Goal: Task Accomplishment & Management: Complete application form

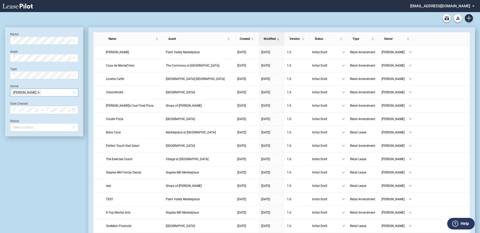
click at [37, 93] on icon "close" at bounding box center [38, 92] width 3 height 3
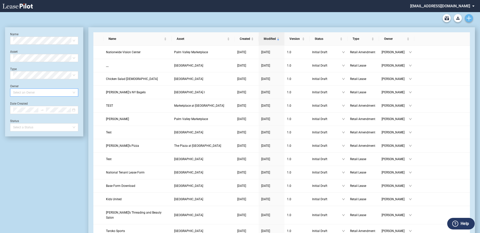
click at [470, 18] on use "Create new document" at bounding box center [468, 18] width 5 height 5
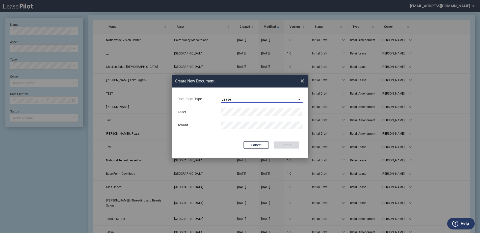
click at [250, 96] on md-select-value "Lease" at bounding box center [261, 99] width 81 height 8
click at [239, 112] on div "Amendment" at bounding box center [233, 112] width 22 height 6
click at [233, 119] on li "Pavi lion Plaza West" at bounding box center [261, 122] width 81 height 12
click at [289, 145] on button "Create" at bounding box center [286, 145] width 25 height 7
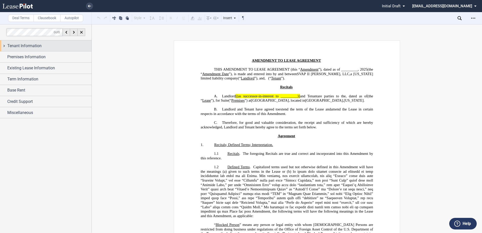
click at [41, 49] on div "Tenant Information" at bounding box center [46, 45] width 92 height 11
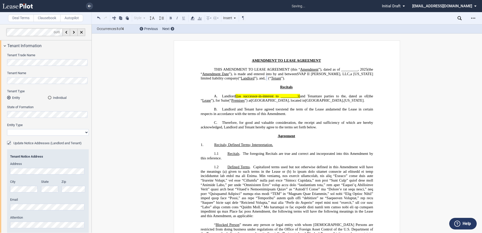
select select "corporation"
click at [7, 143] on div "Update Notice Addresses (Landlord and Tenant)" at bounding box center [9, 143] width 5 height 5
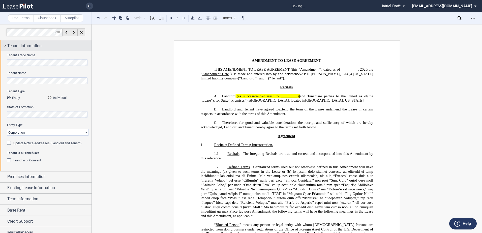
click at [6, 46] on div "Tenant Information" at bounding box center [46, 45] width 92 height 11
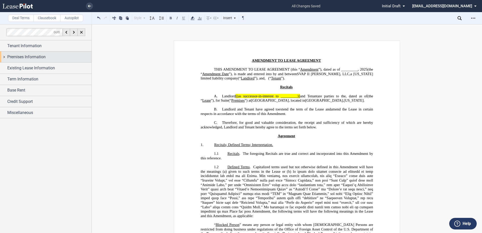
click at [4, 58] on div "Premises Information" at bounding box center [46, 56] width 92 height 11
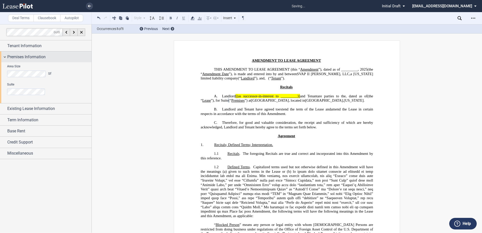
click at [31, 60] on div "Premises Information" at bounding box center [46, 56] width 92 height 11
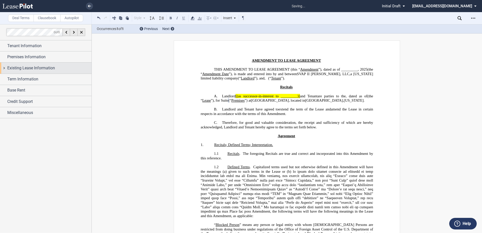
click at [21, 66] on span "Existing Lease Information" at bounding box center [31, 68] width 48 height 6
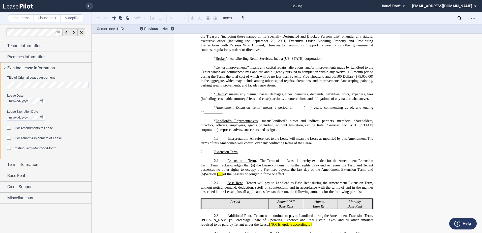
scroll to position [201, 0]
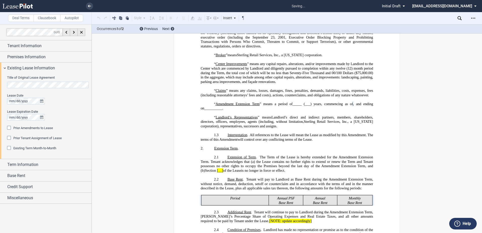
click at [8, 128] on div "Prior Amendments to Lease" at bounding box center [9, 128] width 5 height 5
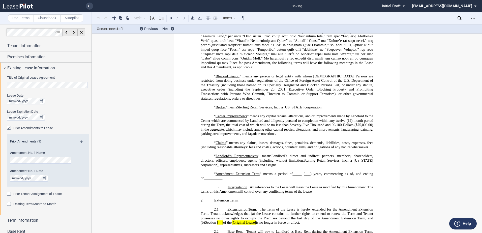
scroll to position [0, 0]
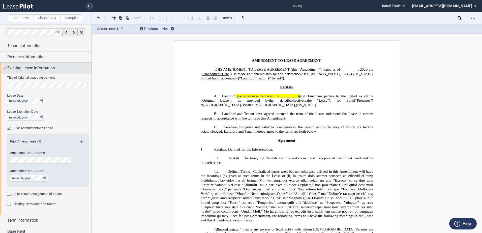
click at [7, 66] on div "Existing Lease Information" at bounding box center [46, 68] width 92 height 11
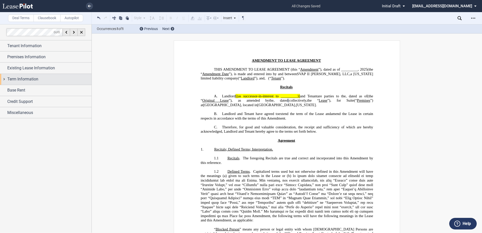
click at [8, 78] on span "Term Information" at bounding box center [22, 79] width 31 height 6
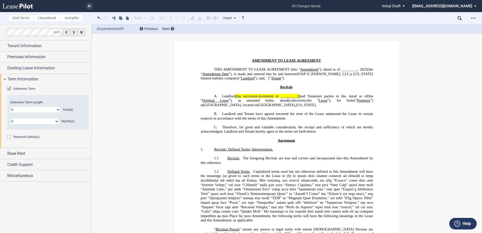
click at [9, 89] on div "Extension Term" at bounding box center [9, 89] width 5 height 5
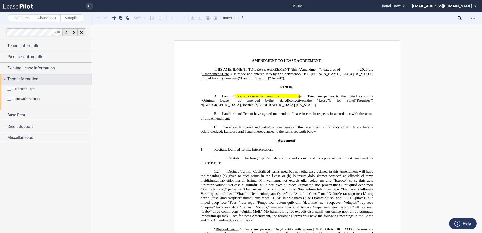
click at [4, 78] on div "Term Information" at bounding box center [46, 79] width 92 height 11
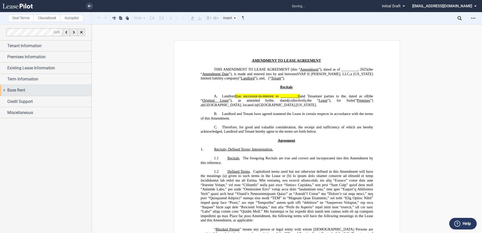
click at [7, 89] on span "Base Rent" at bounding box center [16, 90] width 18 height 6
click at [7, 89] on div "Base Rent" at bounding box center [46, 90] width 92 height 11
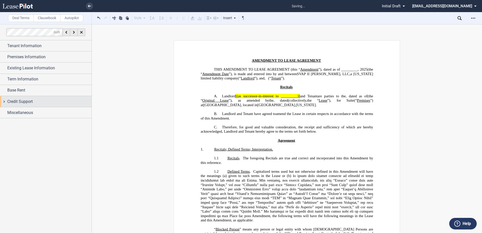
click at [4, 101] on div "Credit Support" at bounding box center [46, 101] width 92 height 11
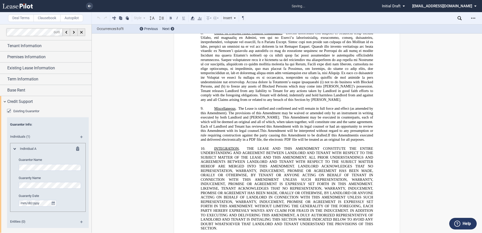
scroll to position [916, 0]
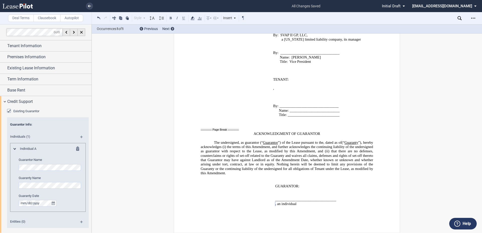
click at [77, 147] on md-icon at bounding box center [79, 150] width 6 height 6
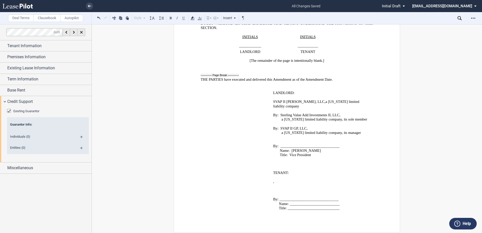
scroll to position [823, 0]
click at [81, 137] on md-icon at bounding box center [83, 139] width 7 height 6
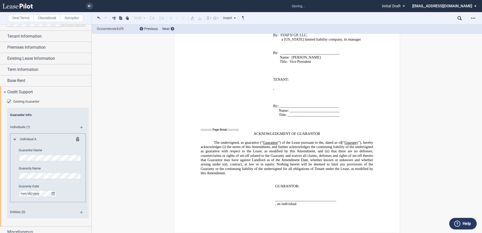
scroll to position [15, 0]
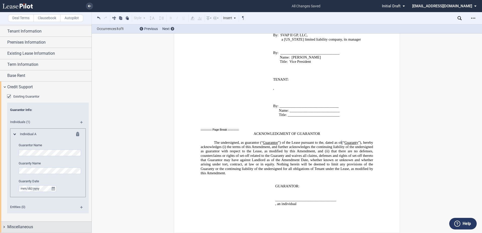
click at [24, 228] on span "Miscellaneous" at bounding box center [20, 227] width 26 height 6
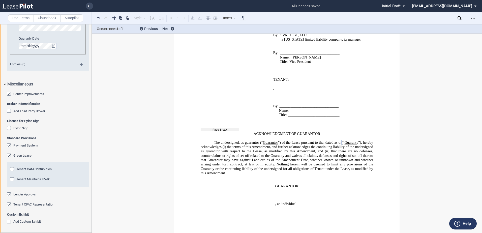
click at [8, 93] on div "Center Improvements" at bounding box center [9, 94] width 5 height 5
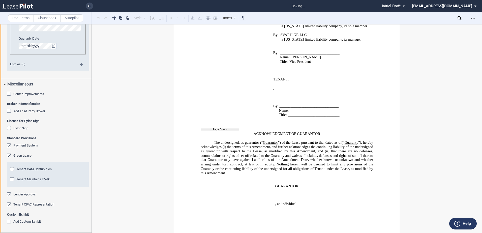
click at [8, 145] on div "Payment System" at bounding box center [9, 146] width 5 height 5
click at [10, 155] on div "Green Lease" at bounding box center [9, 156] width 5 height 5
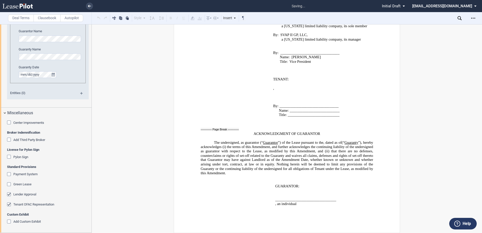
scroll to position [129, 0]
click at [11, 195] on div "Lender Approval" at bounding box center [9, 194] width 5 height 5
click at [9, 205] on div "Tenant OFAC Representation" at bounding box center [9, 205] width 5 height 5
click at [6, 112] on div "Miscellaneous" at bounding box center [46, 113] width 92 height 11
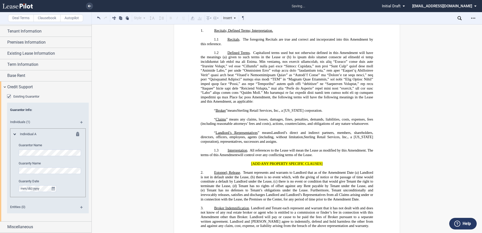
scroll to position [0, 0]
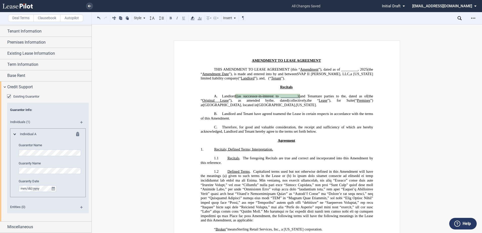
drag, startPoint x: 235, startPoint y: 101, endPoint x: 298, endPoint y: 101, distance: 63.1
click at [298, 98] on span "Landlord [(as successor-in-interest to _________)] and Tenant" at bounding box center [269, 96] width 95 height 4
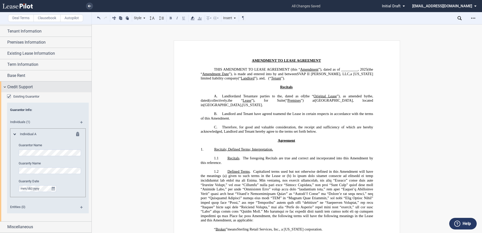
click at [6, 83] on div "Credit Support" at bounding box center [46, 86] width 92 height 11
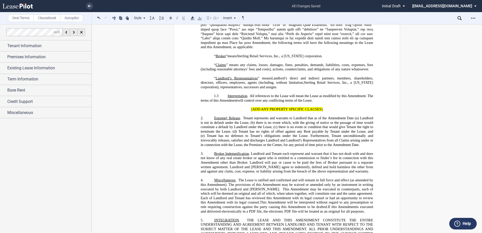
scroll to position [177, 0]
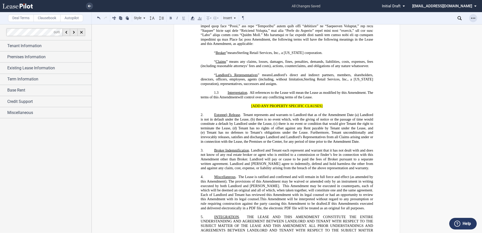
click at [473, 17] on icon "Open Lease options menu" at bounding box center [474, 18] width 4 height 4
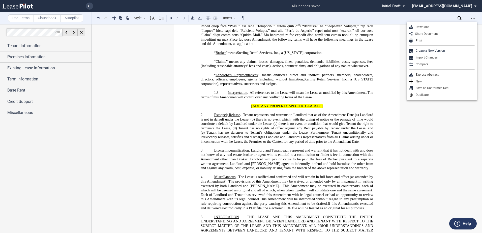
click at [421, 25] on div "Download" at bounding box center [445, 27] width 62 height 4
